Goal: Information Seeking & Learning: Learn about a topic

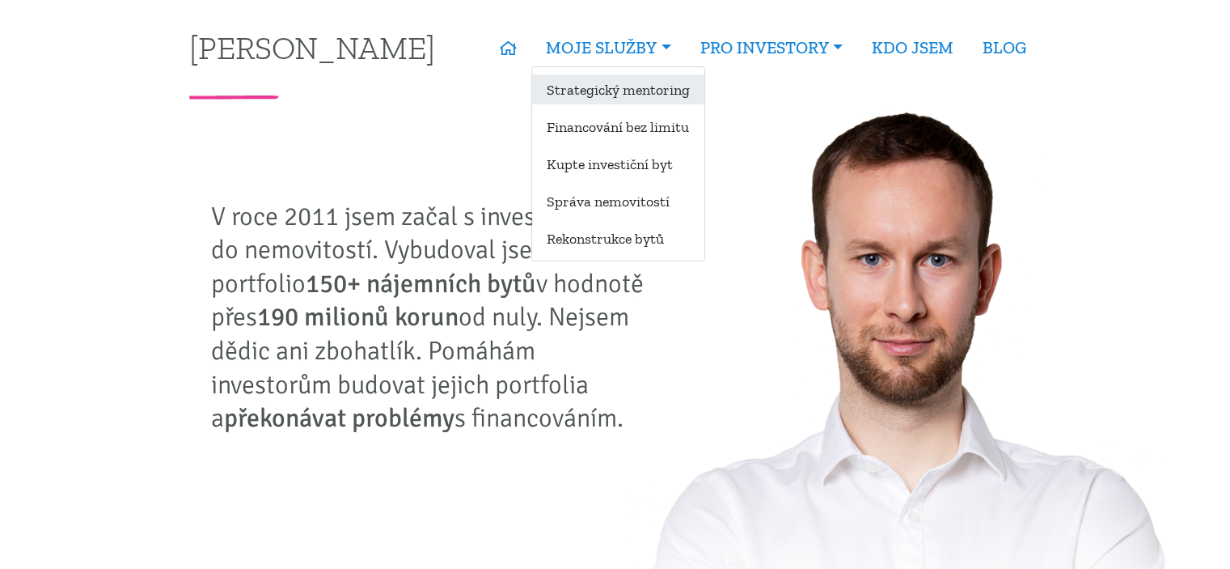
click at [645, 91] on link "Strategický mentoring" at bounding box center [618, 89] width 172 height 30
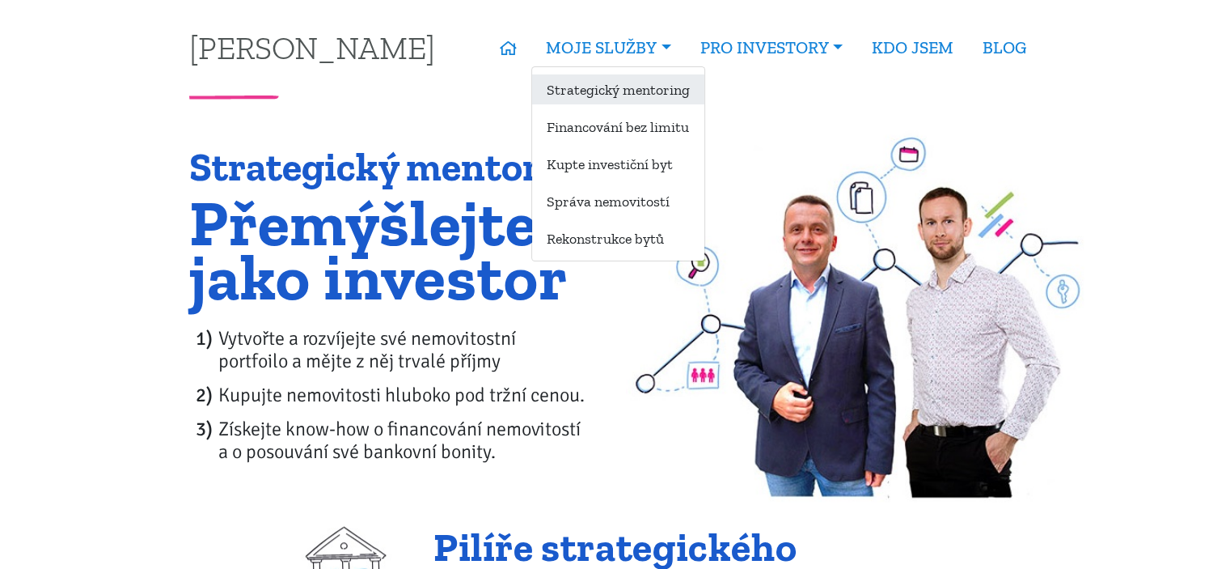
click at [607, 85] on link "Strategický mentoring" at bounding box center [618, 89] width 172 height 30
